Goal: Find specific fact: Find specific fact

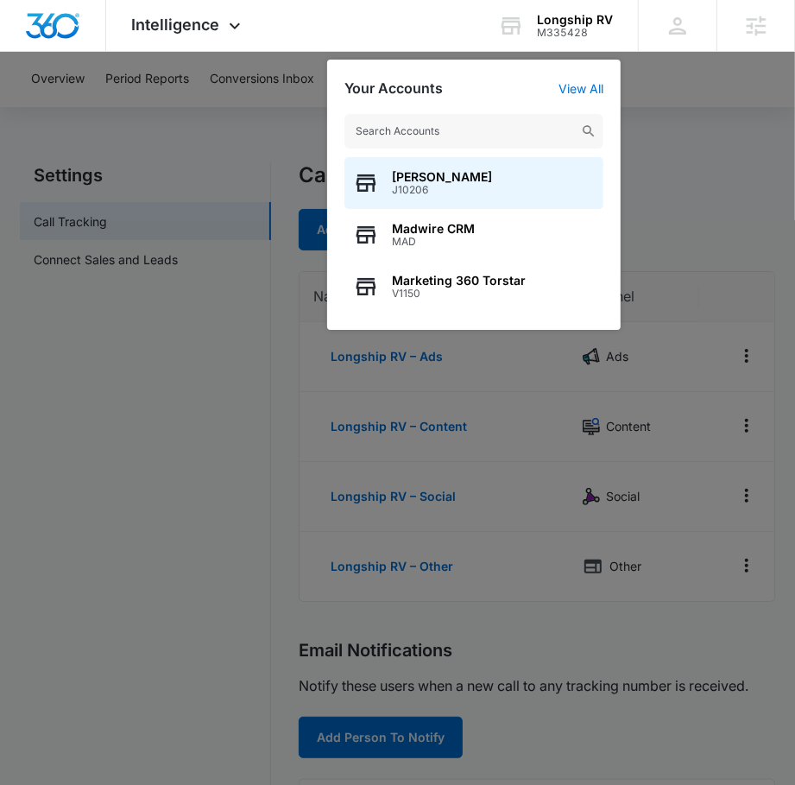
click at [670, 126] on div at bounding box center [397, 392] width 795 height 785
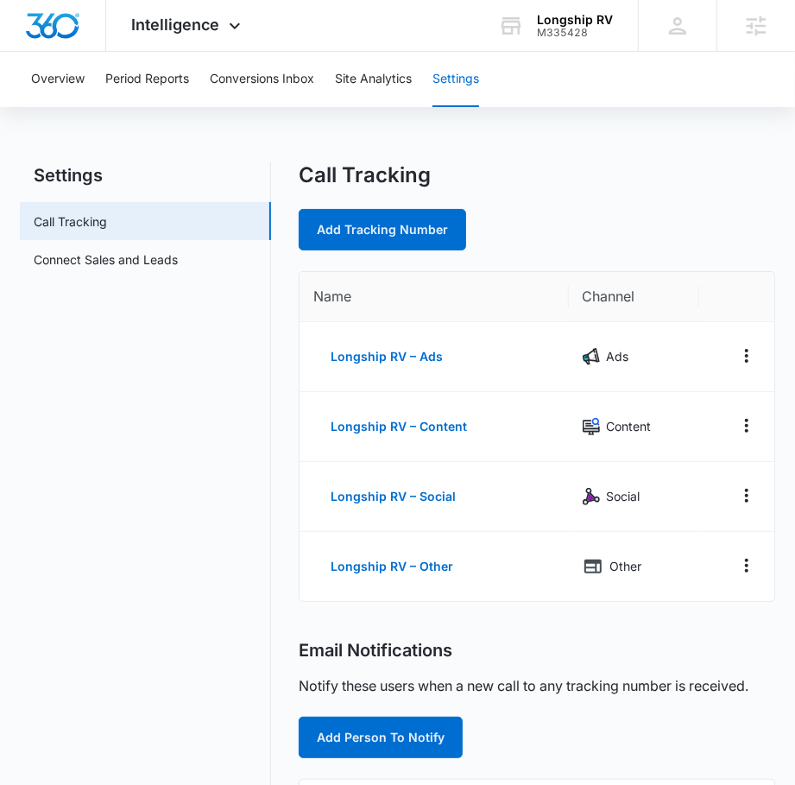
click at [671, 130] on div "Overview Period Reports Conversions Inbox Site Analytics Settings Settings Call…" at bounding box center [397, 627] width 795 height 1150
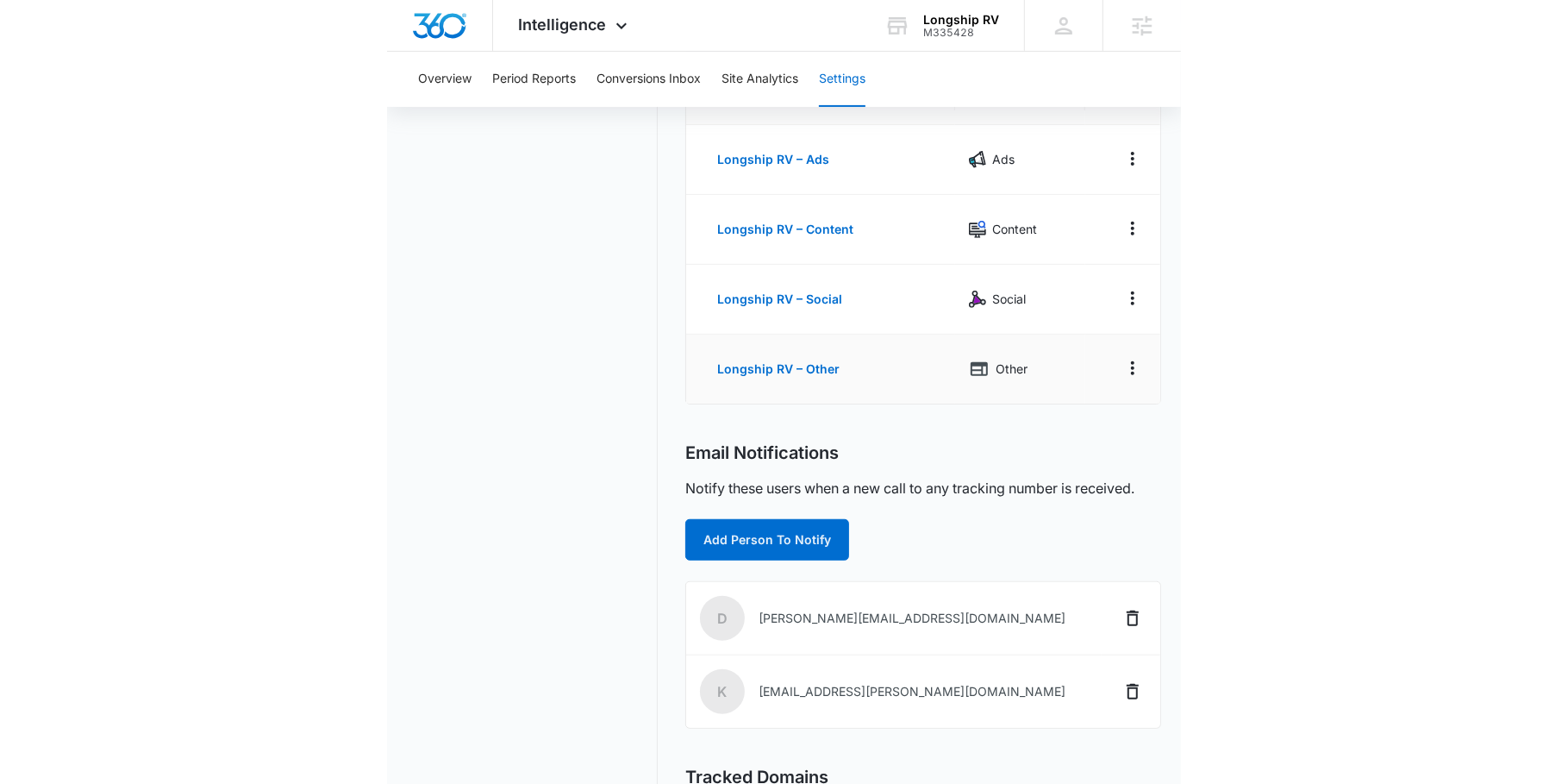
scroll to position [194, 0]
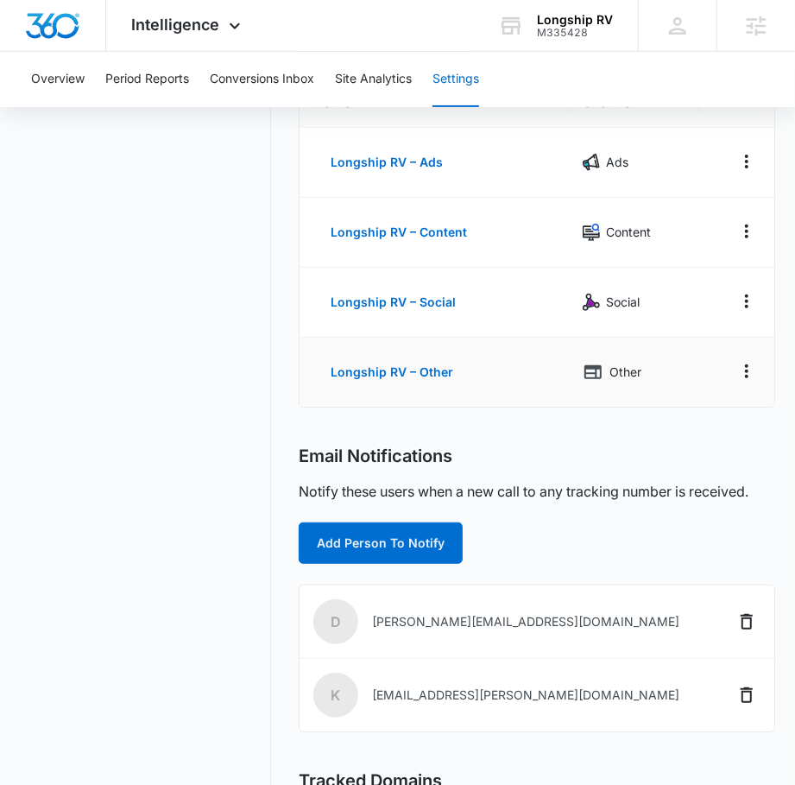
drag, startPoint x: 603, startPoint y: 354, endPoint x: 734, endPoint y: 348, distance: 131.4
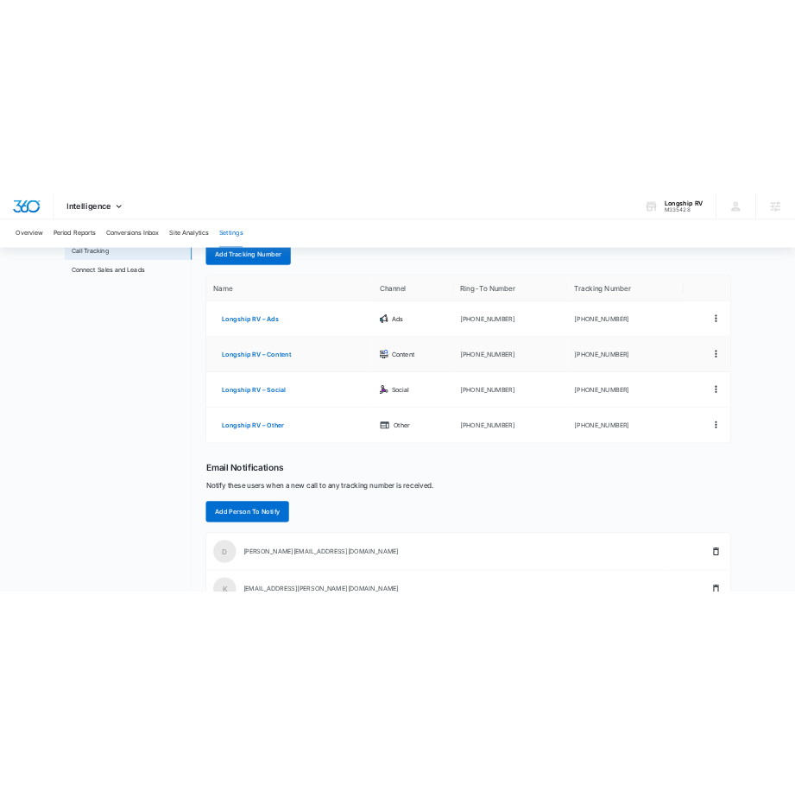
scroll to position [0, 0]
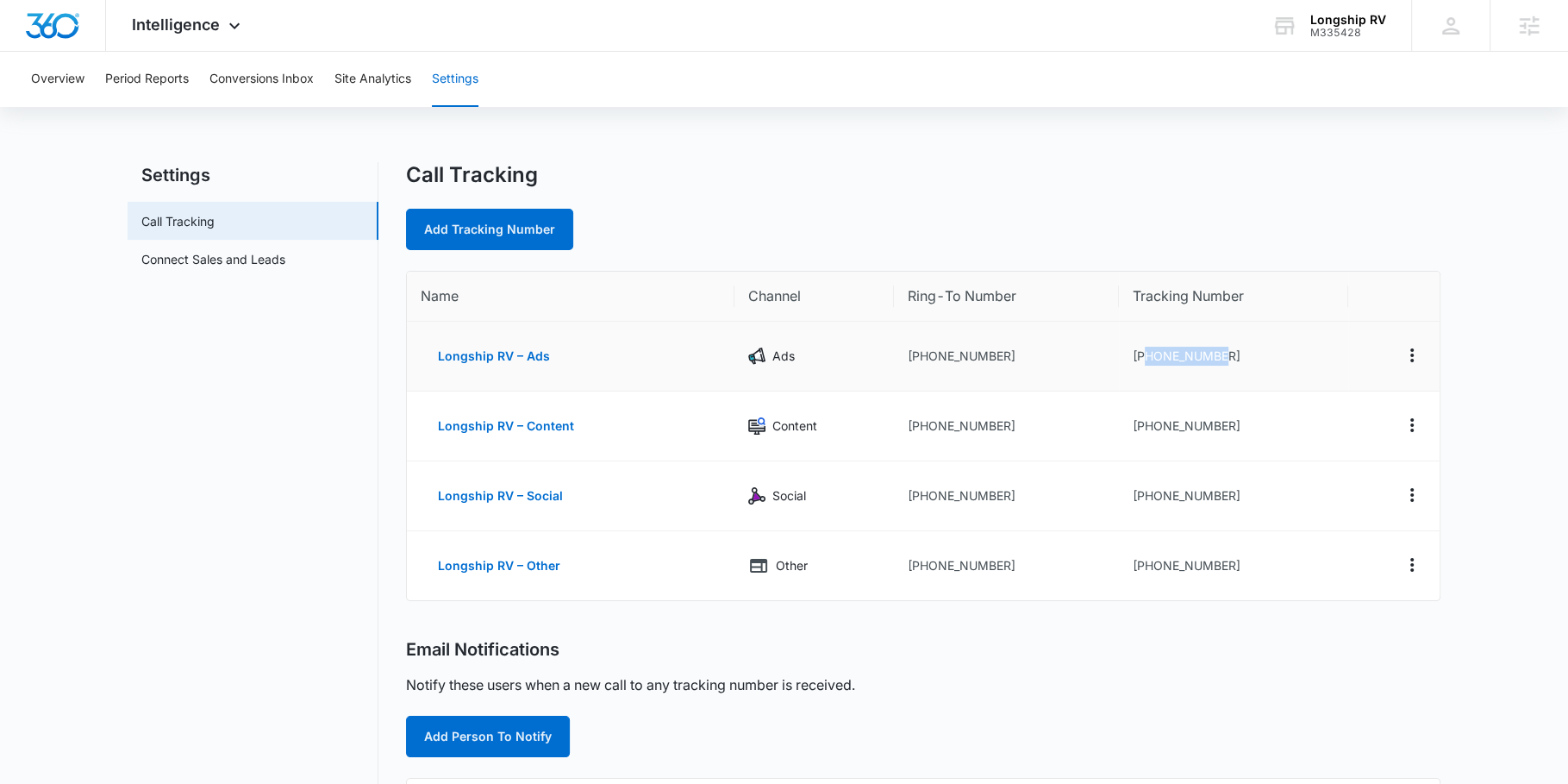
drag, startPoint x: 1143, startPoint y: 353, endPoint x: 1280, endPoint y: 357, distance: 137.1
click at [792, 357] on td "+18652342044" at bounding box center [1234, 357] width 230 height 70
copy td "8652342044"
